Goal: Find specific page/section: Find specific page/section

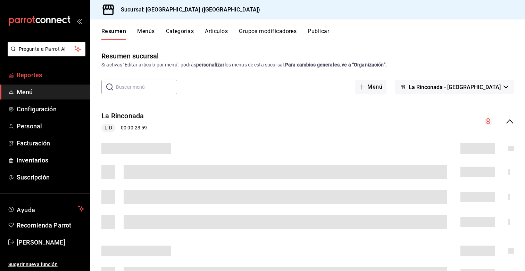
click at [36, 81] on link "Reportes" at bounding box center [45, 74] width 90 height 15
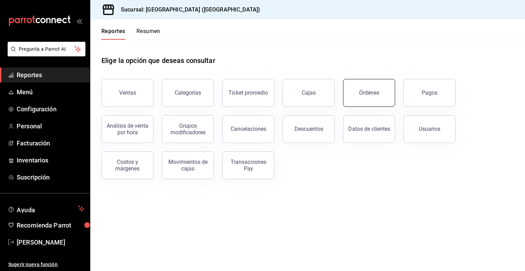
click at [367, 92] on div "Órdenes" at bounding box center [369, 92] width 20 height 7
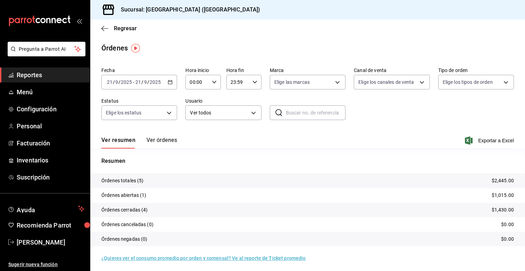
click at [44, 77] on span "Reportes" at bounding box center [51, 74] width 68 height 9
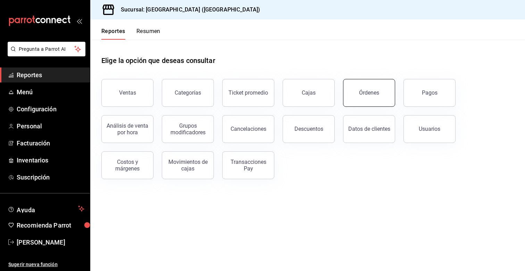
click at [370, 104] on button "Órdenes" at bounding box center [369, 93] width 52 height 28
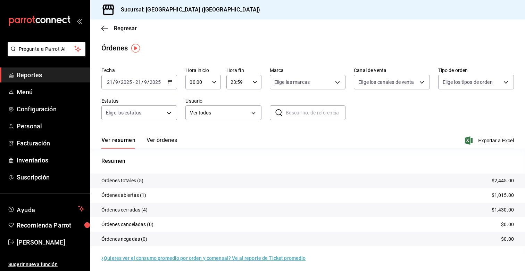
click at [47, 76] on span "Reportes" at bounding box center [51, 74] width 68 height 9
